Goal: Task Accomplishment & Management: Complete application form

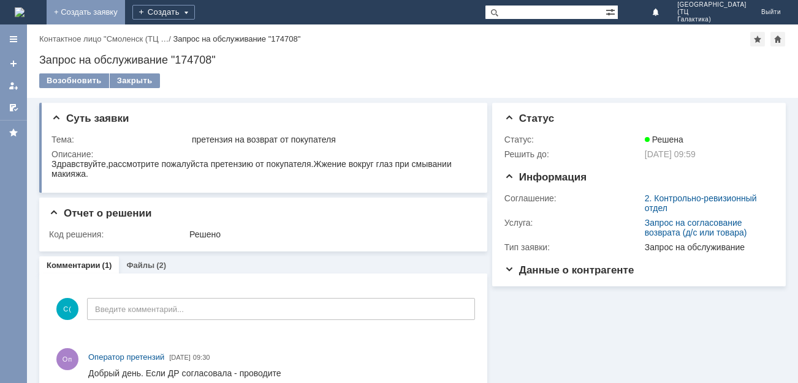
click at [125, 16] on link "+ Создать заявку" at bounding box center [86, 12] width 78 height 25
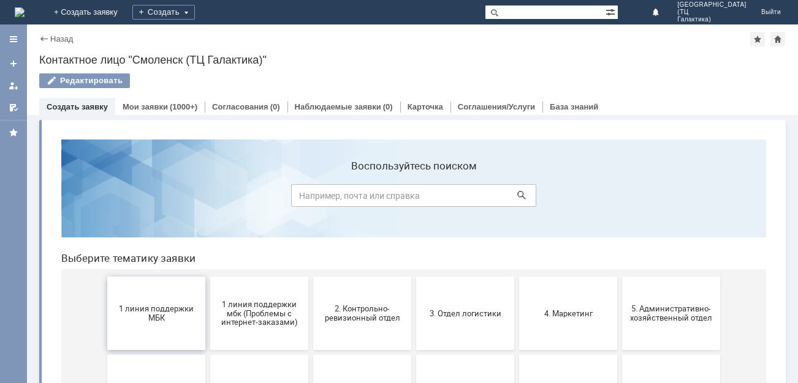
click at [145, 319] on span "1 линия поддержки МБК" at bounding box center [156, 313] width 91 height 18
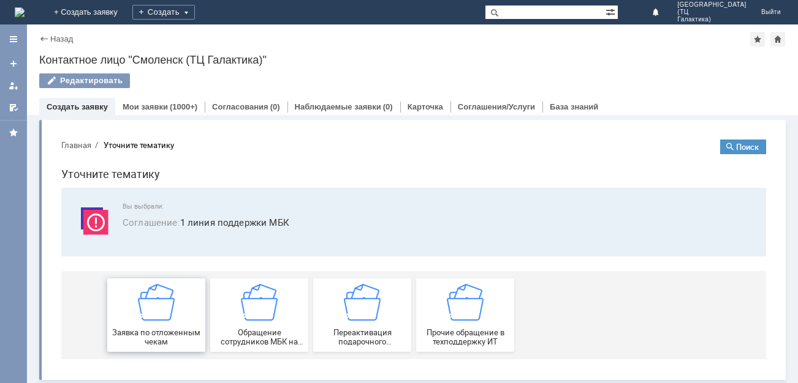
click at [170, 308] on img at bounding box center [156, 302] width 37 height 37
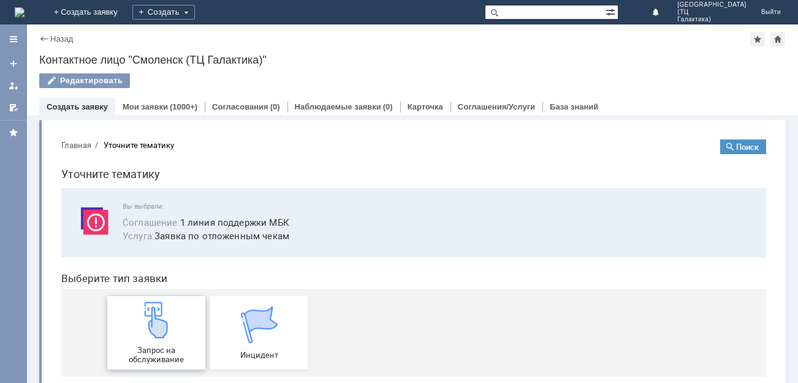
click at [167, 331] on img at bounding box center [156, 320] width 37 height 37
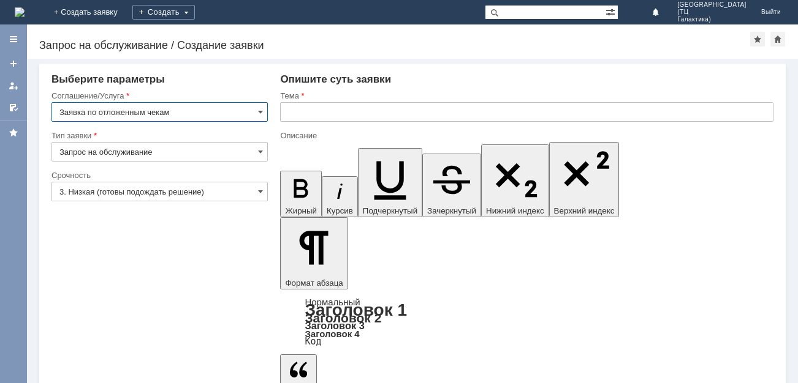
click at [255, 192] on input "3. Низкая (готовы подождать решение)" at bounding box center [159, 192] width 216 height 20
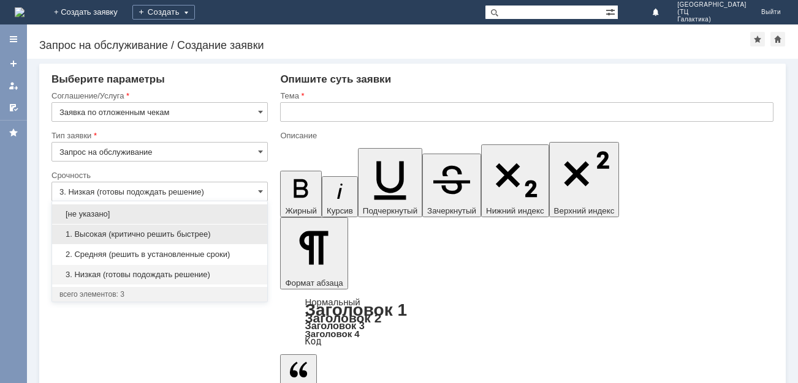
click at [125, 233] on span "1. Высокая (критично решить быстрее)" at bounding box center [159, 235] width 200 height 10
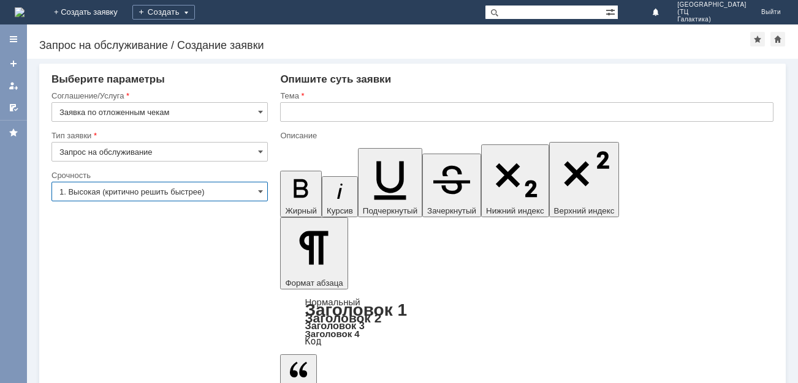
type input "1. Высокая (критично решить быстрее)"
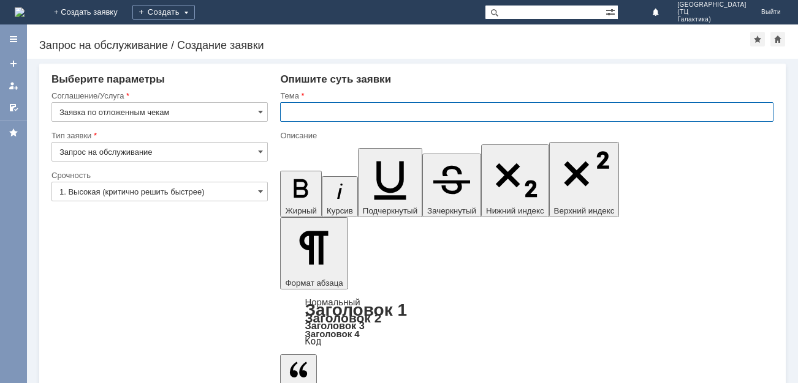
click at [293, 112] on input "text" at bounding box center [526, 112] width 493 height 20
type input "отложеные чеки"
